Goal: Task Accomplishment & Management: Manage account settings

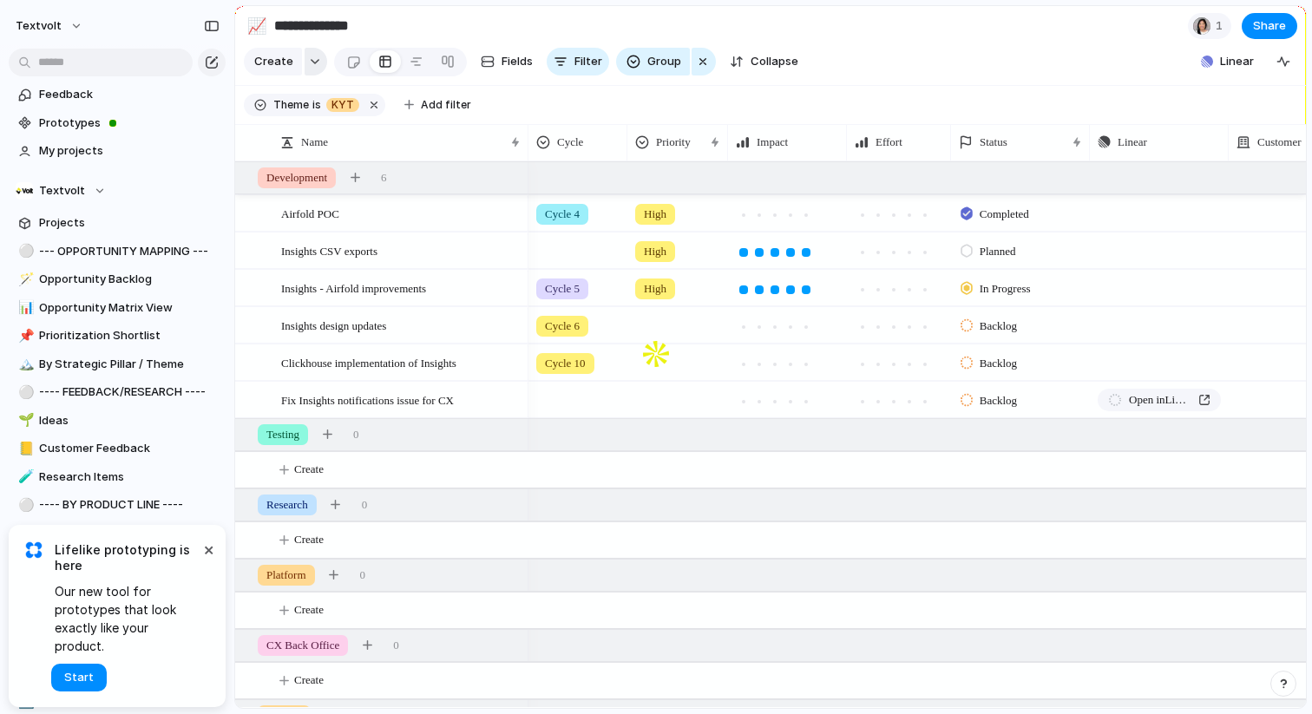
click at [312, 62] on div "button" at bounding box center [315, 61] width 12 height 7
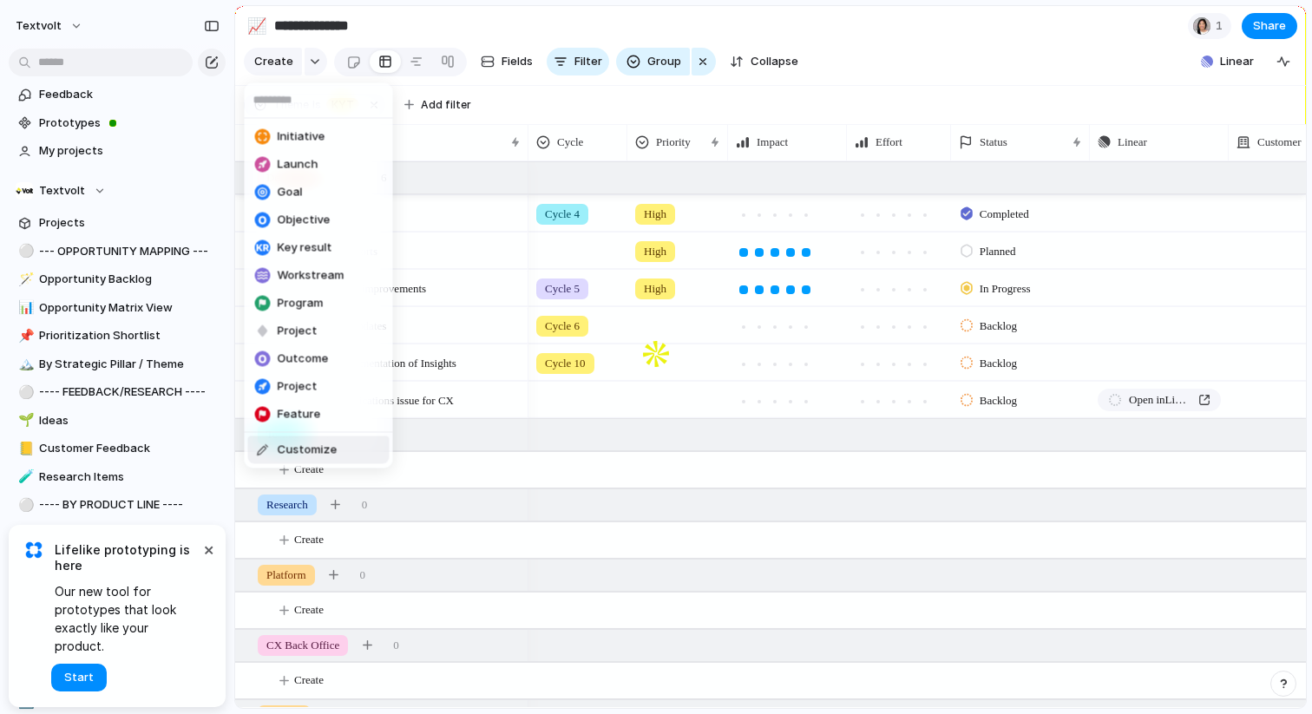
click at [301, 449] on span "Customize" at bounding box center [308, 450] width 60 height 17
